Goal: Information Seeking & Learning: Learn about a topic

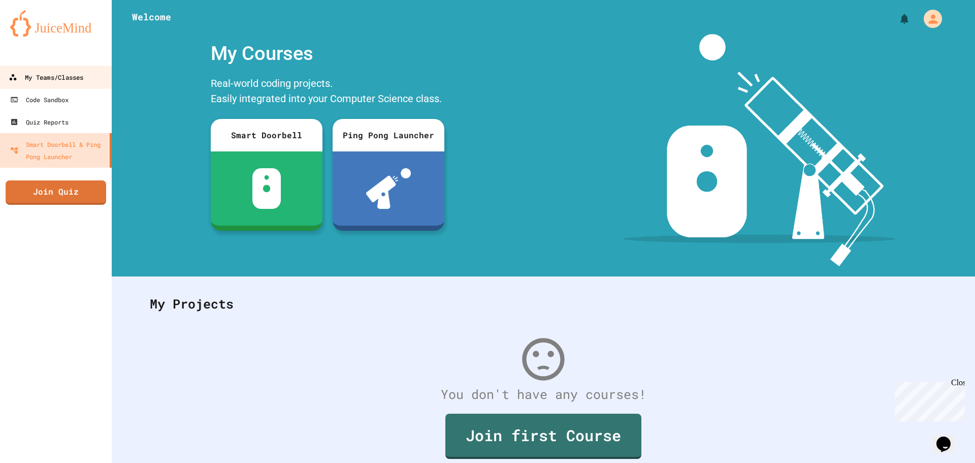
click at [73, 86] on link "My Teams/Classes" at bounding box center [55, 77] width 115 height 23
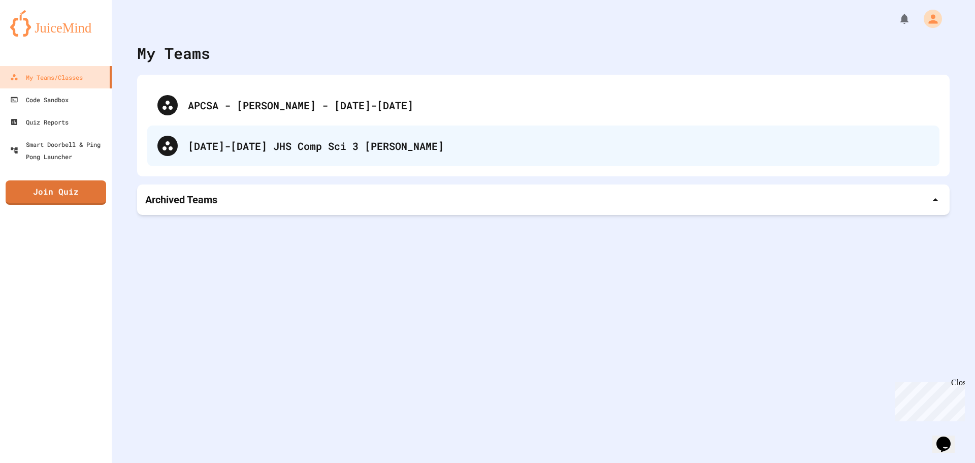
click at [356, 151] on div "[DATE]-[DATE] JHS Comp Sci 3 [PERSON_NAME]" at bounding box center [558, 145] width 741 height 15
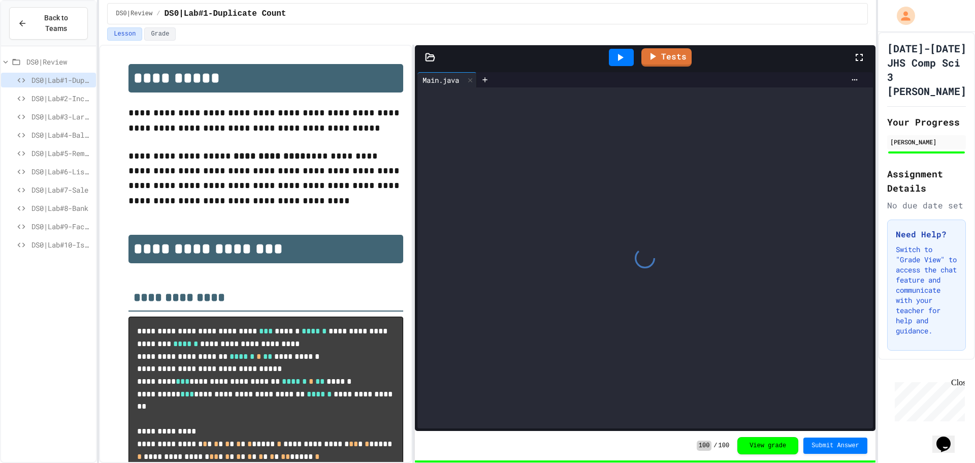
click at [72, 239] on span "DS0|Lab#10-Is Solvable" at bounding box center [61, 244] width 60 height 11
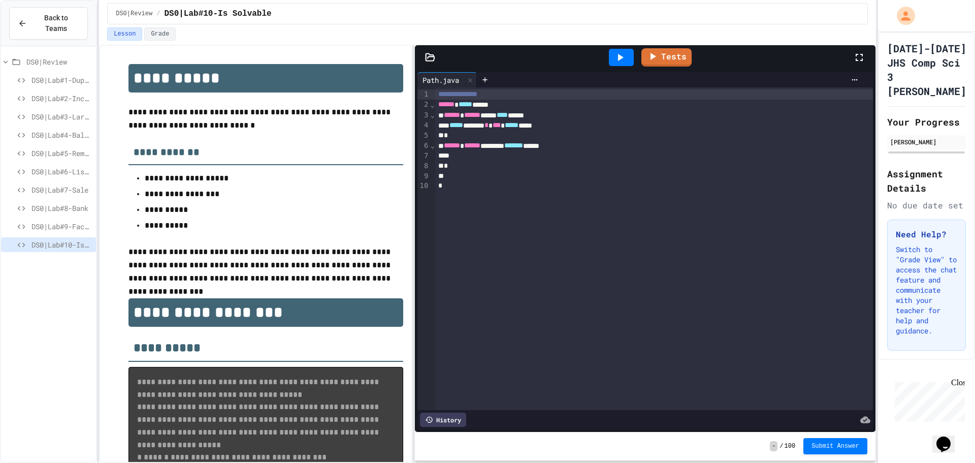
click at [71, 221] on span "DS0|Lab#9-Factorial" at bounding box center [61, 226] width 60 height 11
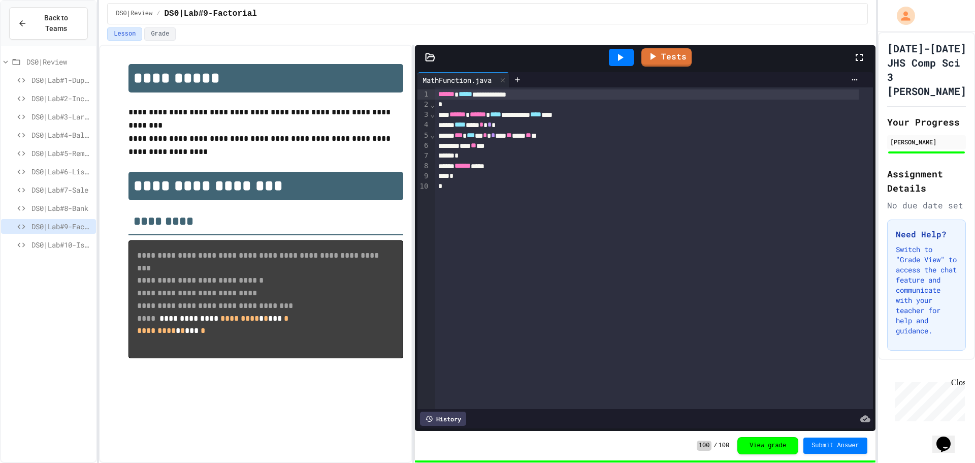
click at [70, 226] on div "DS0|Lab#9-Factorial" at bounding box center [48, 228] width 95 height 18
click at [73, 239] on span "DS0|Lab#10-Is Solvable" at bounding box center [61, 244] width 60 height 11
